Goal: Find specific page/section: Find specific page/section

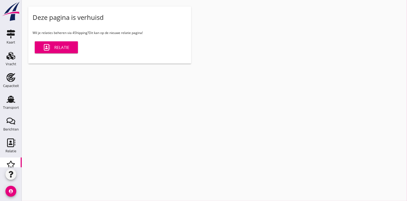
scroll to position [56, 0]
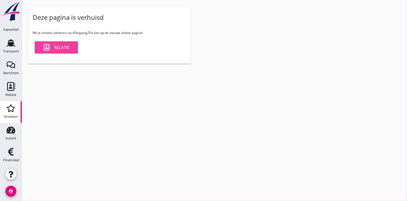
click at [57, 47] on div "Relatie" at bounding box center [56, 47] width 26 height 7
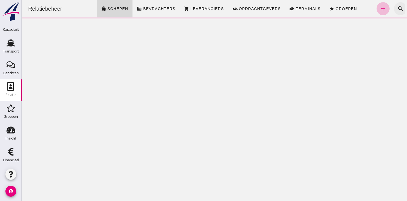
click button "search"
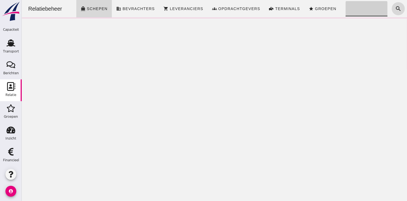
click input "Zoeken..."
click input "[PERSON_NAME]"
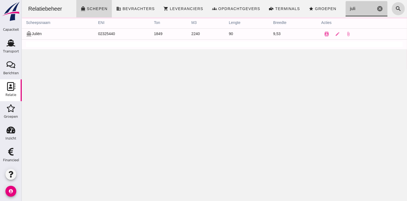
click input "juli"
type input "juli"
click button "contacts"
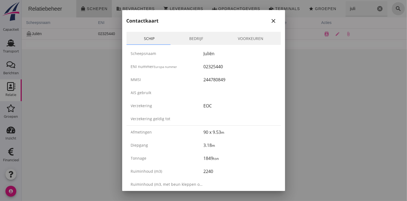
click at [192, 37] on link "Bedrijf" at bounding box center [196, 38] width 49 height 13
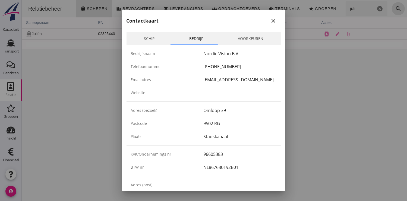
click at [148, 32] on link "Schip" at bounding box center [148, 38] width 45 height 13
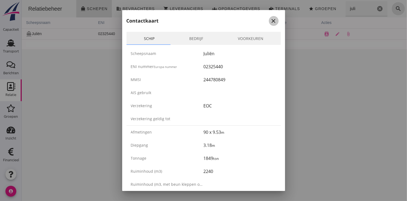
click at [271, 20] on icon "close" at bounding box center [273, 21] width 7 height 7
